Goal: Information Seeking & Learning: Learn about a topic

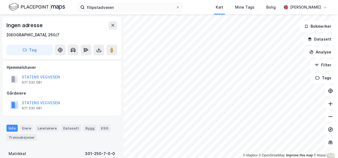
scroll to position [54, 0]
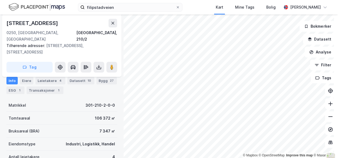
scroll to position [54, 0]
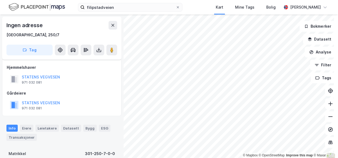
scroll to position [54, 0]
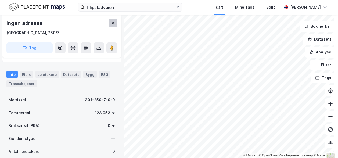
click at [111, 23] on icon at bounding box center [113, 23] width 4 height 4
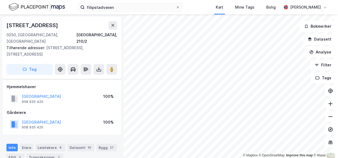
scroll to position [54, 0]
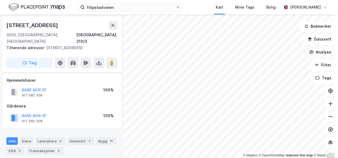
scroll to position [54, 0]
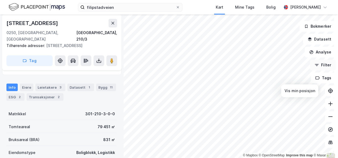
click at [316, 66] on button "Filter" at bounding box center [323, 65] width 26 height 11
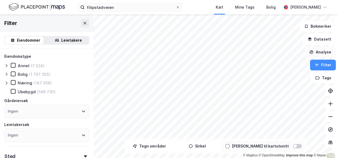
click at [316, 63] on button "Filter" at bounding box center [323, 65] width 26 height 11
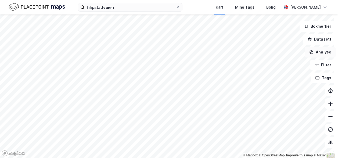
click at [313, 50] on button "Analyse" at bounding box center [320, 52] width 31 height 11
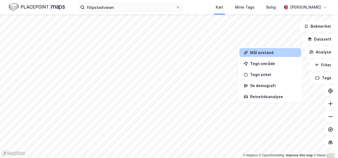
click at [262, 54] on div "Mål avstand" at bounding box center [273, 52] width 47 height 5
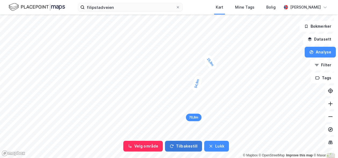
click at [171, 147] on icon "button" at bounding box center [172, 146] width 4 height 4
click at [186, 146] on button "Tilbakestill" at bounding box center [183, 146] width 37 height 11
click at [179, 146] on button "Tilbakestill" at bounding box center [183, 146] width 37 height 11
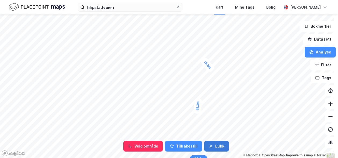
click at [208, 144] on button "Lukk" at bounding box center [216, 146] width 24 height 11
